Goal: Task Accomplishment & Management: Use online tool/utility

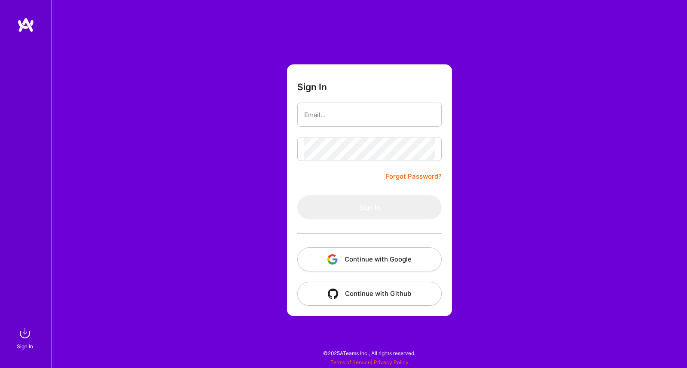
type input "[EMAIL_ADDRESS][DOMAIN_NAME]"
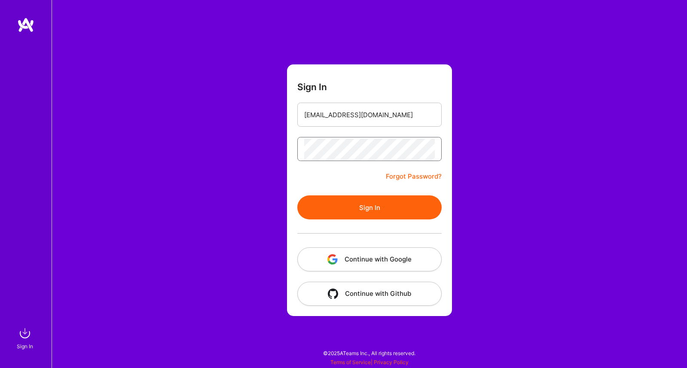
click at [298, 196] on button "Sign In" at bounding box center [370, 208] width 144 height 24
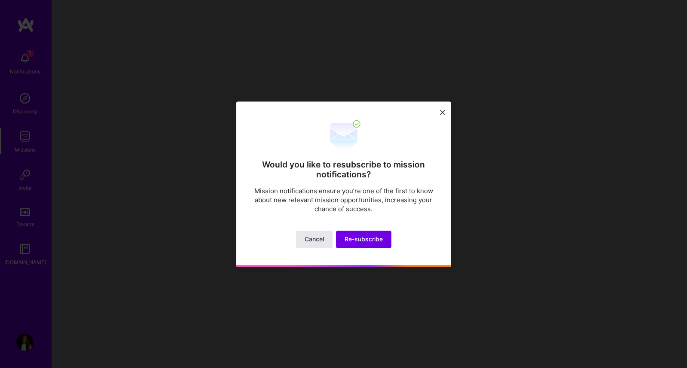
click at [315, 243] on span "Cancel" at bounding box center [314, 239] width 19 height 9
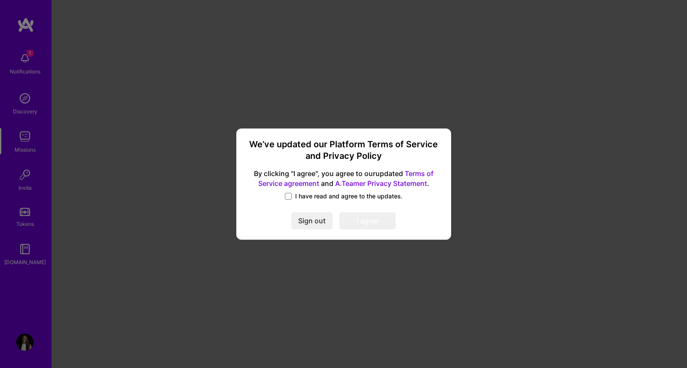
click at [291, 202] on div "I have read and agree to the updates." at bounding box center [344, 197] width 194 height 10
click at [291, 197] on span at bounding box center [288, 196] width 7 height 7
click at [0, 0] on input "I have read and agree to the updates." at bounding box center [0, 0] width 0 height 0
click at [359, 219] on button "I agree" at bounding box center [368, 221] width 56 height 17
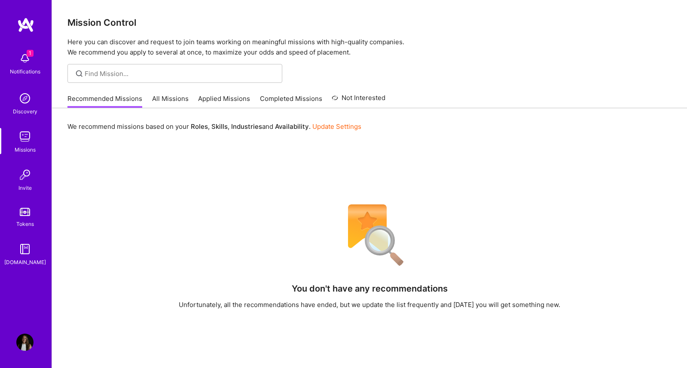
click at [167, 100] on link "All Missions" at bounding box center [170, 101] width 37 height 14
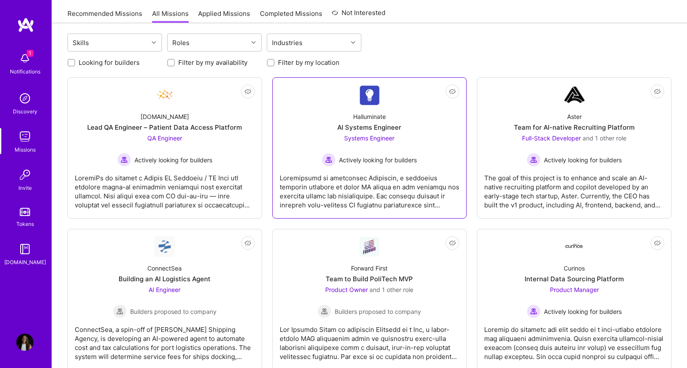
scroll to position [26, 0]
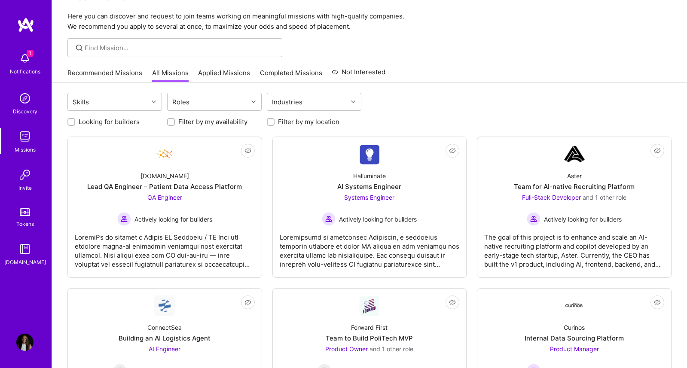
click at [89, 73] on link "Recommended Missions" at bounding box center [104, 75] width 75 height 14
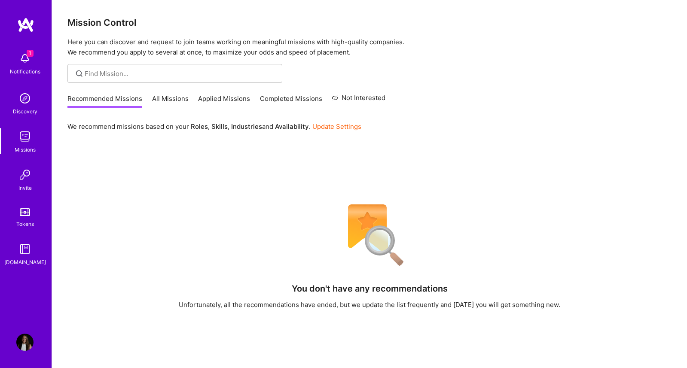
click at [29, 107] on img at bounding box center [24, 98] width 17 height 17
click at [167, 99] on link "All Missions" at bounding box center [170, 101] width 37 height 14
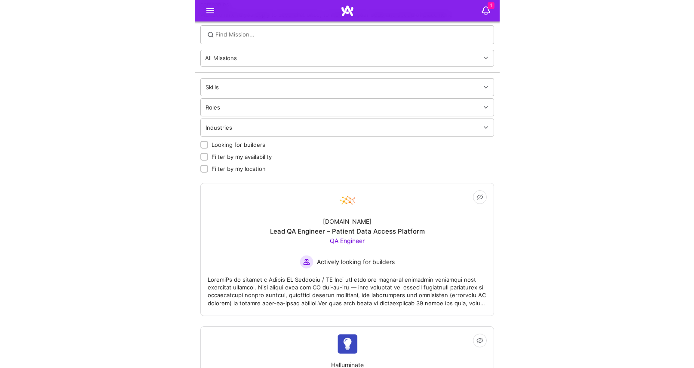
scroll to position [46, 0]
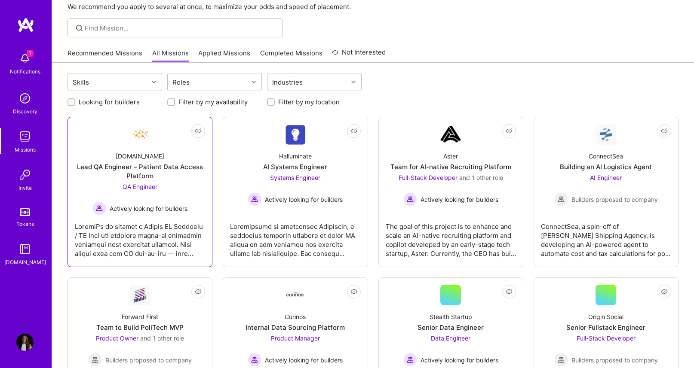
click at [164, 225] on div at bounding box center [140, 236] width 130 height 43
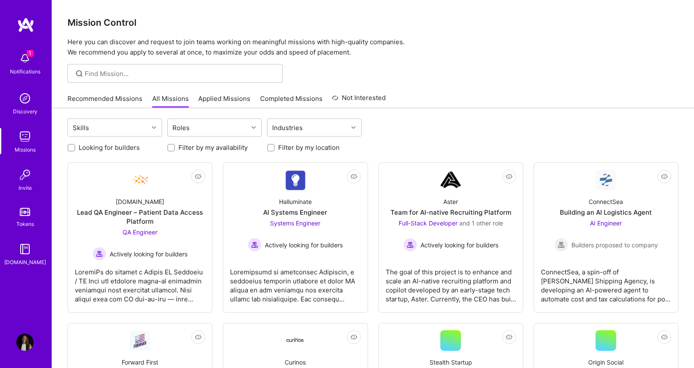
scroll to position [46, 0]
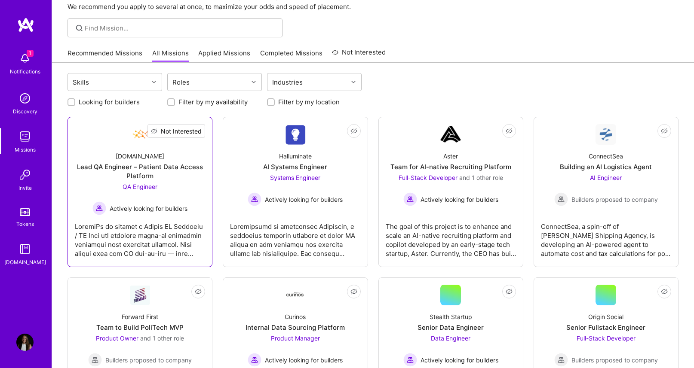
click at [196, 131] on span "Not Interested" at bounding box center [181, 131] width 41 height 9
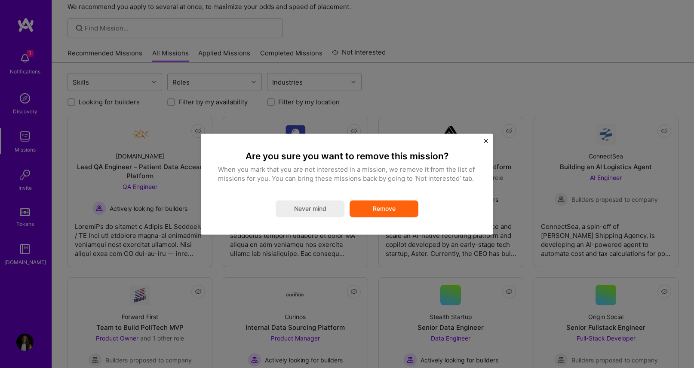
click at [394, 209] on button "Remove" at bounding box center [384, 208] width 69 height 17
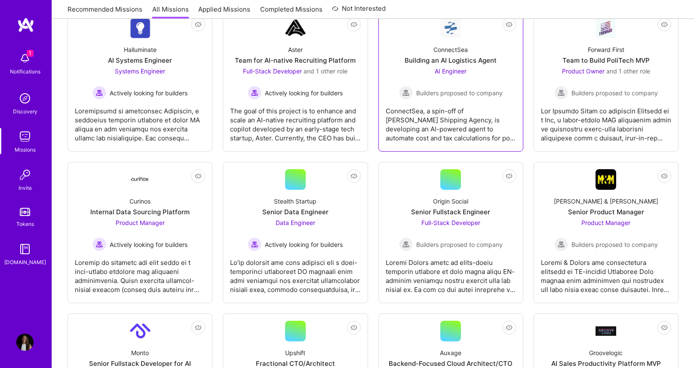
scroll to position [0, 0]
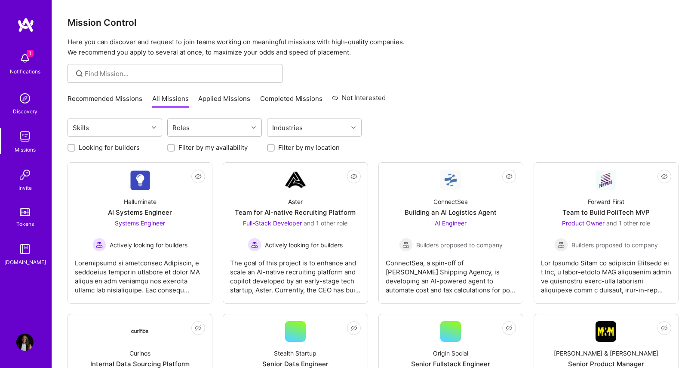
click at [250, 126] on div at bounding box center [254, 127] width 13 height 11
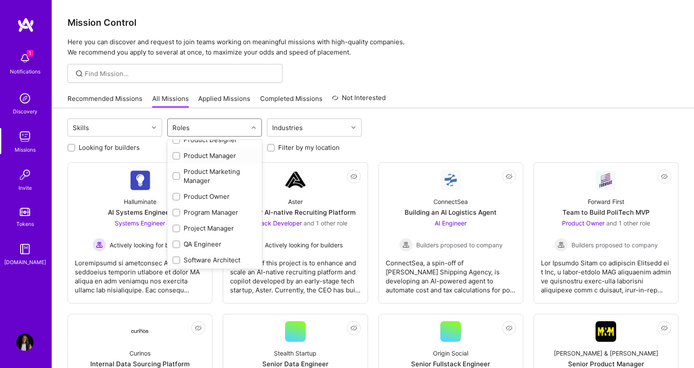
scroll to position [337, 0]
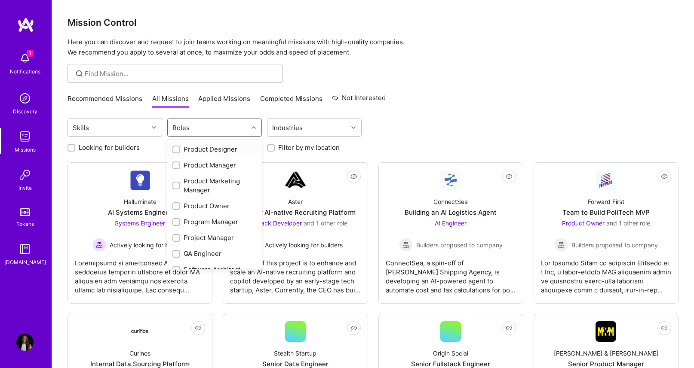
click at [217, 149] on div "Product Designer" at bounding box center [214, 149] width 84 height 9
checkbox input "true"
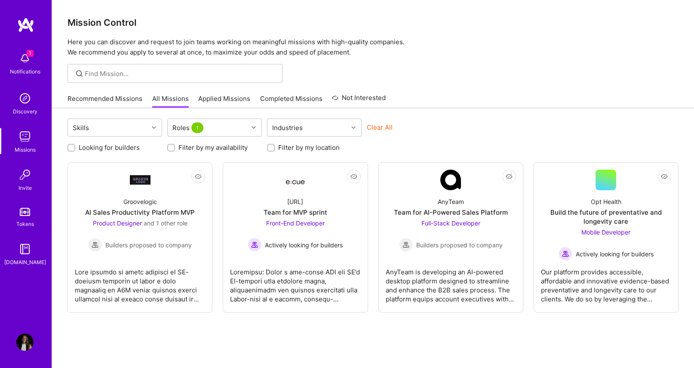
click at [454, 114] on div "Skills Roles 1 Industries Clear All Looking for builders Filter by my availabil…" at bounding box center [373, 255] width 642 height 295
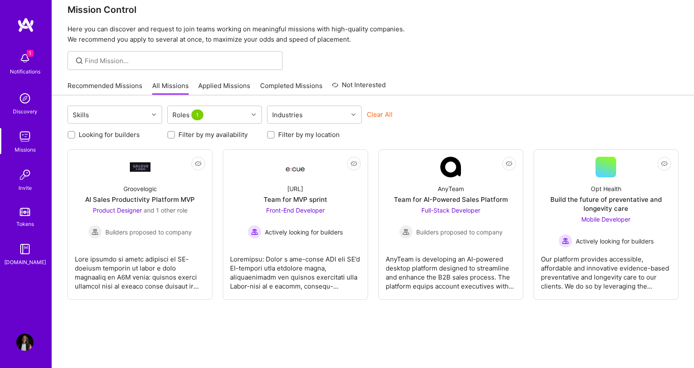
scroll to position [0, 0]
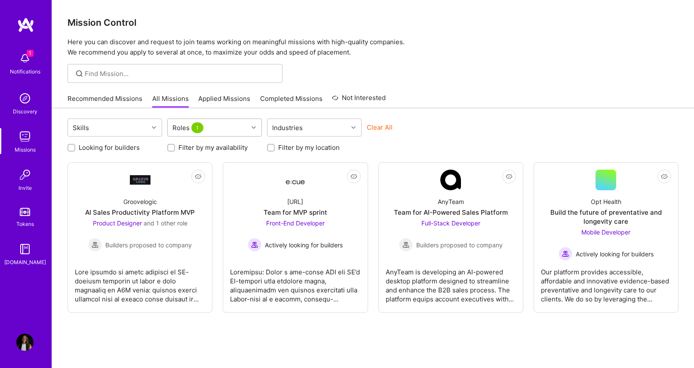
click at [254, 126] on icon at bounding box center [254, 128] width 4 height 4
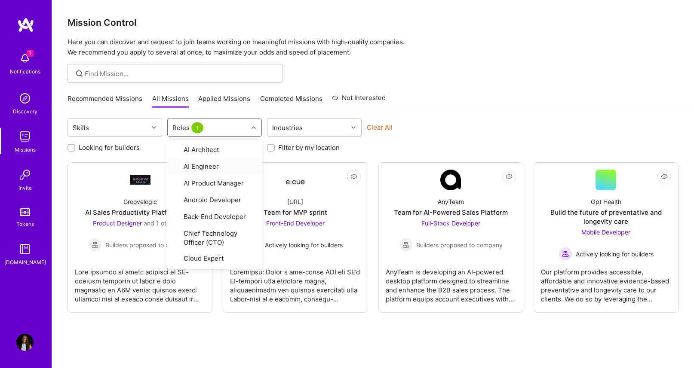
click at [395, 124] on div "Clear All" at bounding box center [414, 131] width 95 height 16
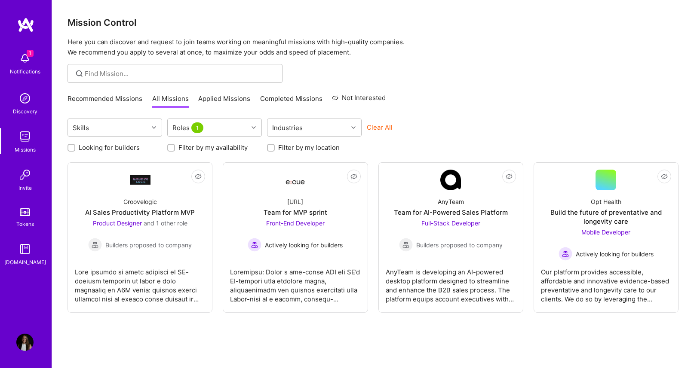
click at [387, 127] on button "Clear All" at bounding box center [380, 127] width 26 height 9
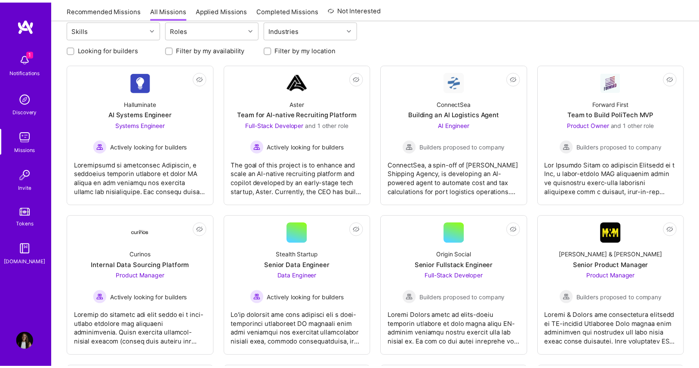
scroll to position [51, 0]
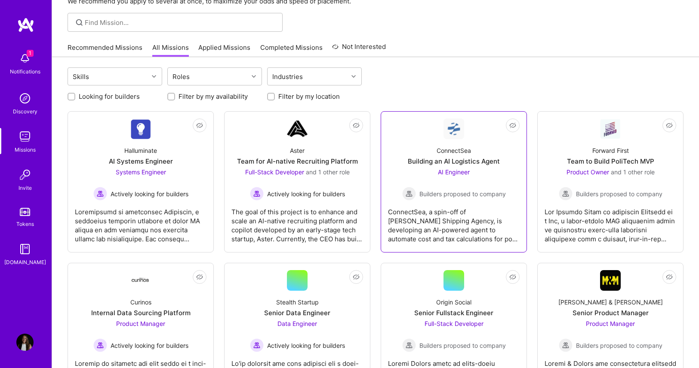
click at [471, 136] on link "Not Interested ConnectSea Building an AI Logistics Agent AI Engineer Builders p…" at bounding box center [454, 182] width 132 height 127
